Goal: Information Seeking & Learning: Learn about a topic

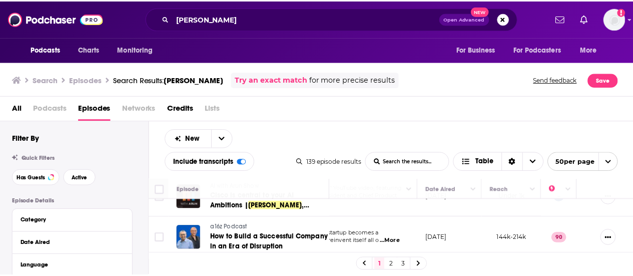
scroll to position [160, 81]
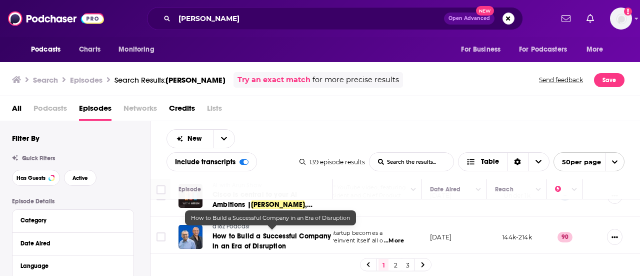
click at [257, 236] on span "How to Build a Successful Company in an Era of Disruption" at bounding box center [272, 241] width 119 height 19
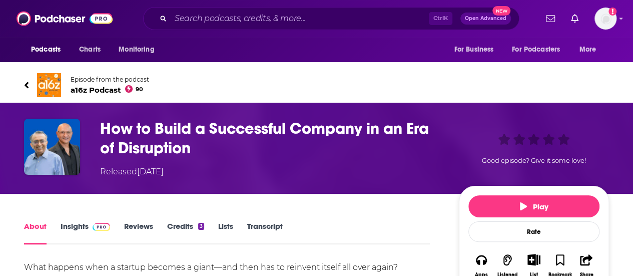
click at [94, 92] on span "a16z Podcast 90" at bounding box center [110, 90] width 79 height 10
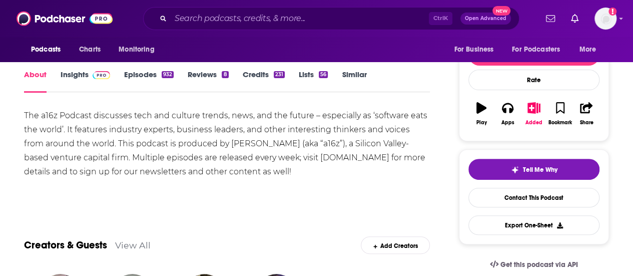
scroll to position [121, 0]
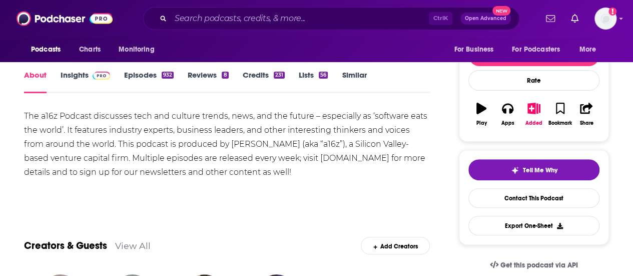
click at [152, 76] on link "Episodes 932" at bounding box center [149, 81] width 50 height 23
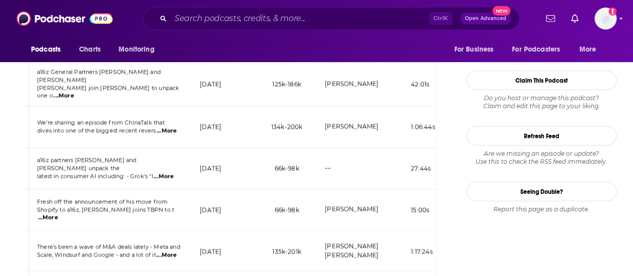
scroll to position [1170, 0]
